Goal: Information Seeking & Learning: Learn about a topic

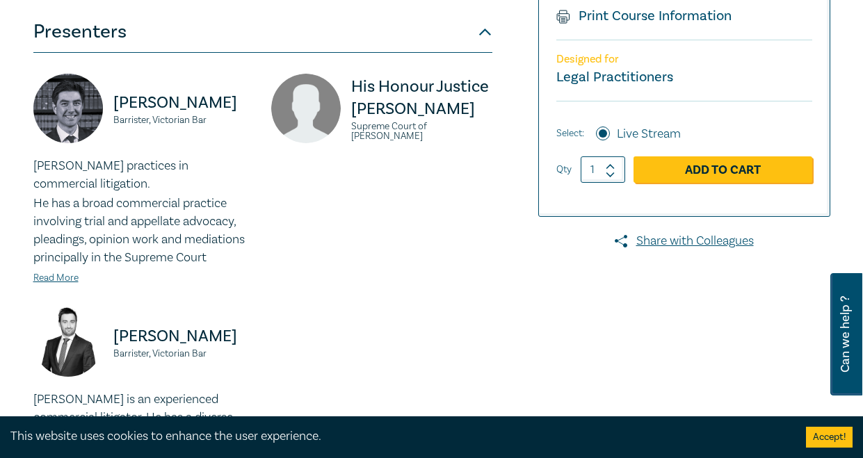
scroll to position [417, 0]
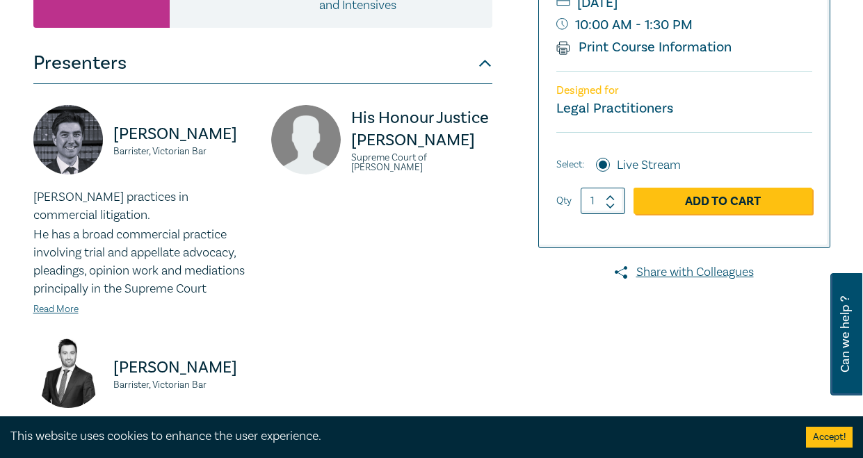
click at [402, 243] on div "His Honour Justice Michael Osborne Supreme Court of Victoria" at bounding box center [382, 222] width 238 height 234
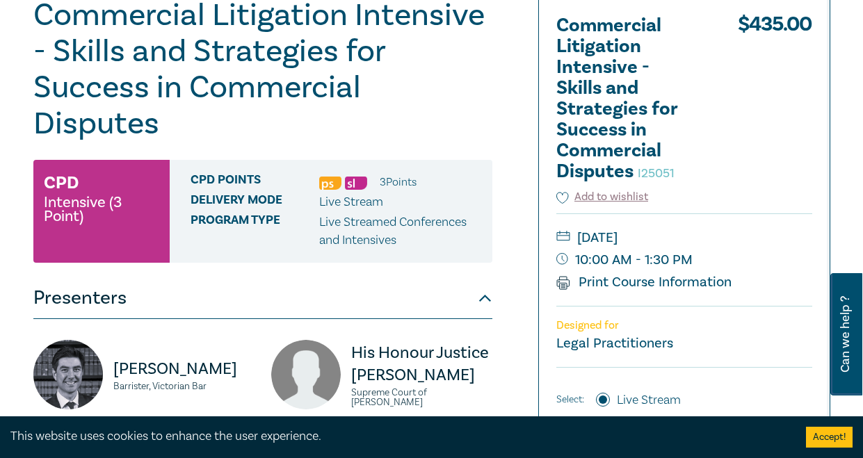
scroll to position [348, 0]
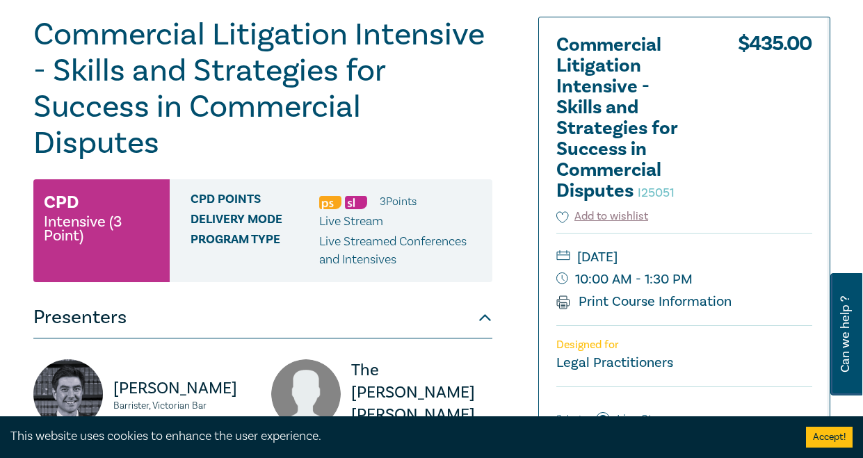
scroll to position [348, 0]
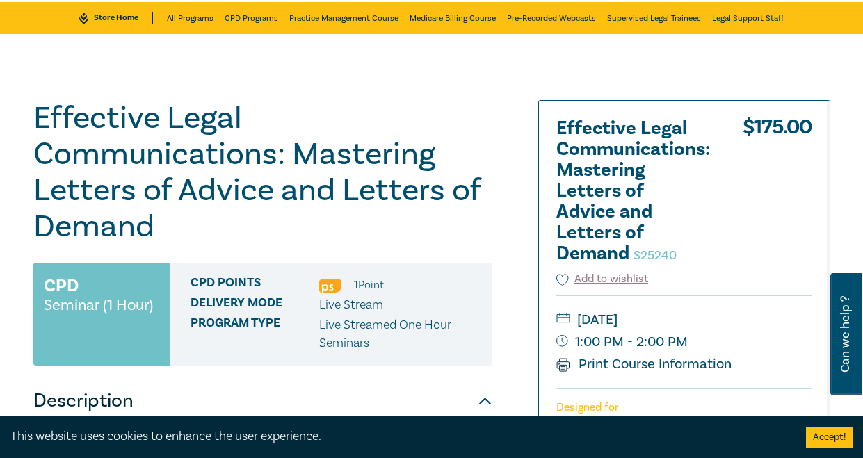
scroll to position [278, 0]
